Goal: Task Accomplishment & Management: Use online tool/utility

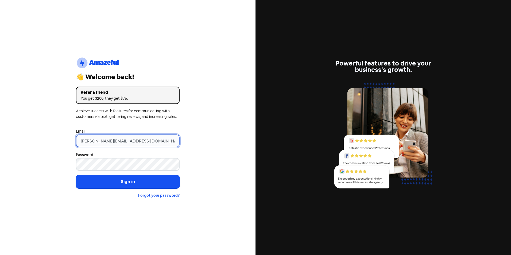
drag, startPoint x: 90, startPoint y: 142, endPoint x: 19, endPoint y: 126, distance: 72.2
click at [52, 141] on div "logo-amazeful_Logo 👋 Welcome back! Refer a friend You get $200, they get $75. A…" at bounding box center [127, 127] width 255 height 255
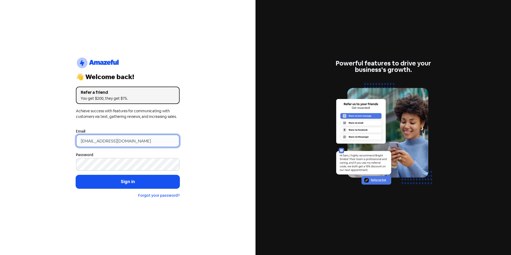
type input "[EMAIL_ADDRESS][DOMAIN_NAME]"
click at [76, 175] on button "Sign in" at bounding box center [128, 181] width 104 height 13
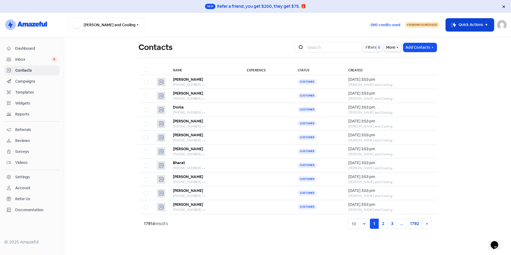
click at [470, 23] on button "Icon For Thunder-move Quick Actions" at bounding box center [469, 24] width 48 height 13
click at [456, 58] on button "Import contacts" at bounding box center [466, 59] width 56 height 11
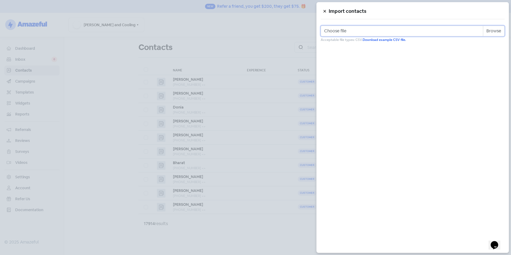
click at [498, 30] on input "Choose file" at bounding box center [412, 31] width 184 height 11
type input "C:\fakepath\Review Template.csv"
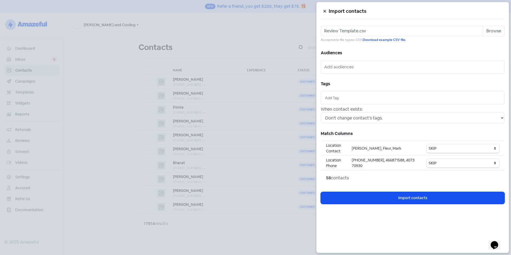
click at [361, 100] on input "text" at bounding box center [412, 98] width 175 height 6
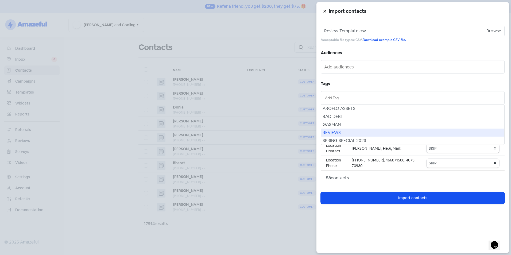
click at [355, 130] on div "REVIEWS" at bounding box center [412, 132] width 183 height 8
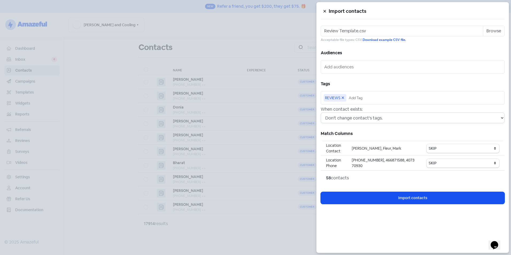
click at [376, 120] on select "Don't change contact's tags. Don't change contact's existing tags, but add new …" at bounding box center [412, 117] width 184 height 11
select select "2"
click at [320, 112] on select "Don't change contact's tags. Don't change contact's existing tags, but add new …" at bounding box center [412, 117] width 184 height 11
click at [460, 150] on select "SKIP First name Last name Mobile number Email address Contact status Category 1…" at bounding box center [462, 148] width 73 height 9
select select "first_name"
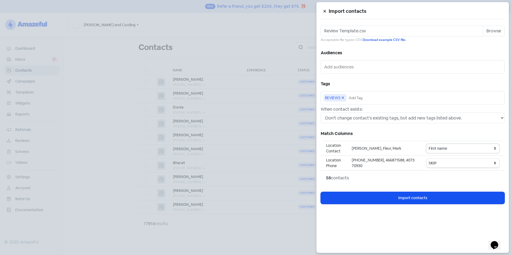
click at [427, 144] on select "SKIP First name Last name Mobile number Email address Contact status Category 1…" at bounding box center [462, 148] width 73 height 9
click at [455, 165] on select "SKIP First name Last name Mobile number Email address Contact status Category 1…" at bounding box center [462, 163] width 73 height 9
select select "phone"
click at [427, 159] on select "SKIP First name Last name Mobile number Email address Contact status Category 1…" at bounding box center [462, 163] width 73 height 9
click at [449, 150] on select "SKIP First name Last name Mobile number Email address Contact status Category 1…" at bounding box center [462, 148] width 73 height 9
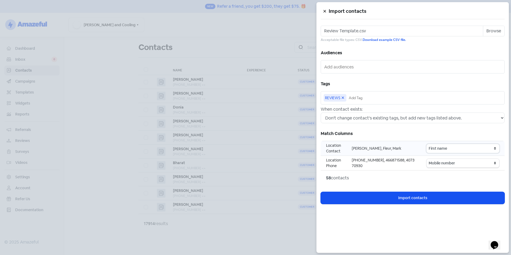
click at [427, 144] on select "SKIP First name Last name Mobile number Email address Contact status Category 1…" at bounding box center [462, 148] width 73 height 9
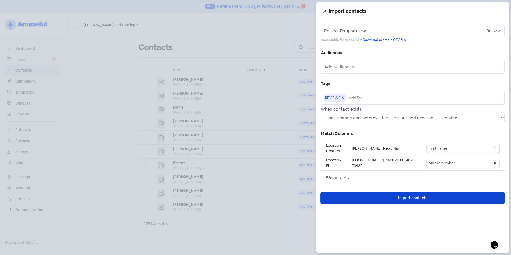
click at [390, 197] on button "Icon For Loading Import contacts" at bounding box center [412, 198] width 184 height 12
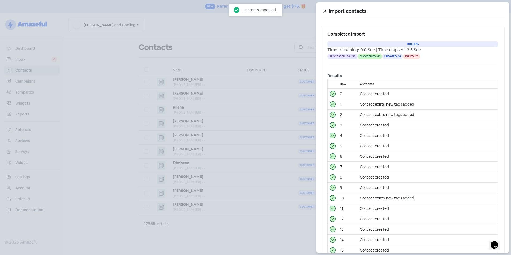
click at [112, 58] on div at bounding box center [255, 127] width 511 height 255
